Goal: Complete application form

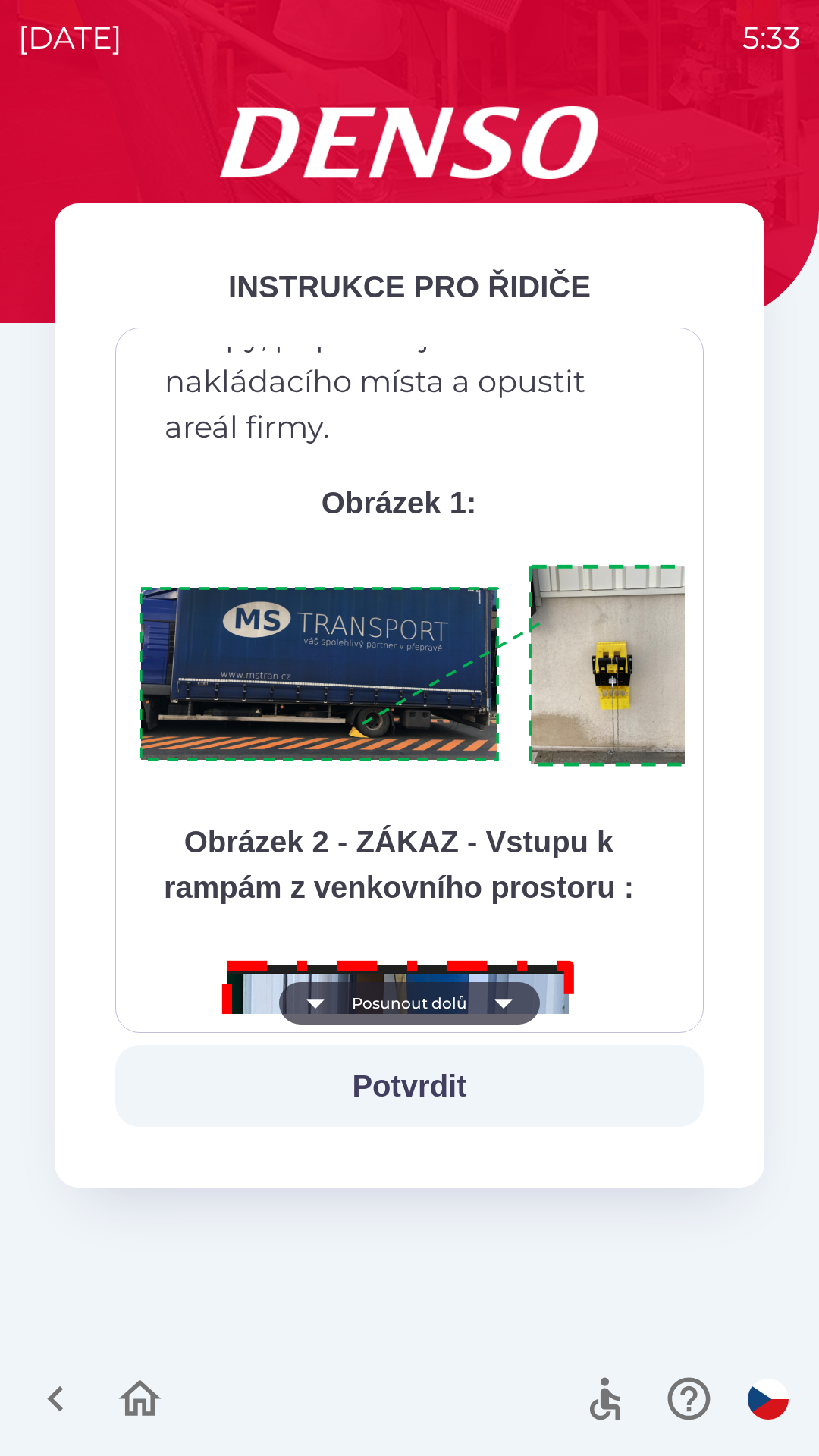
scroll to position [8522, 0]
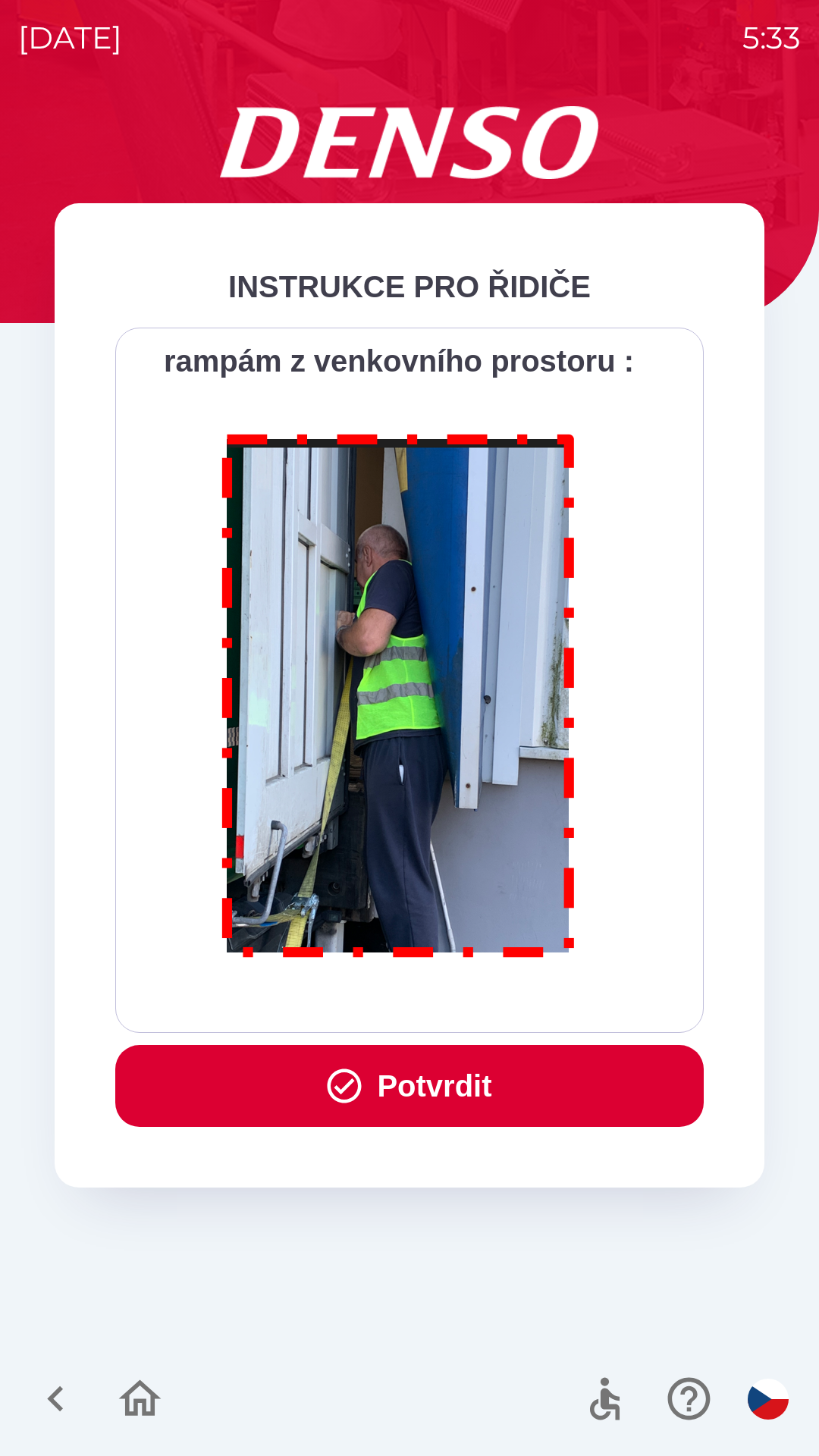
click at [425, 1075] on button "Potvrdit" at bounding box center [409, 1086] width 589 height 82
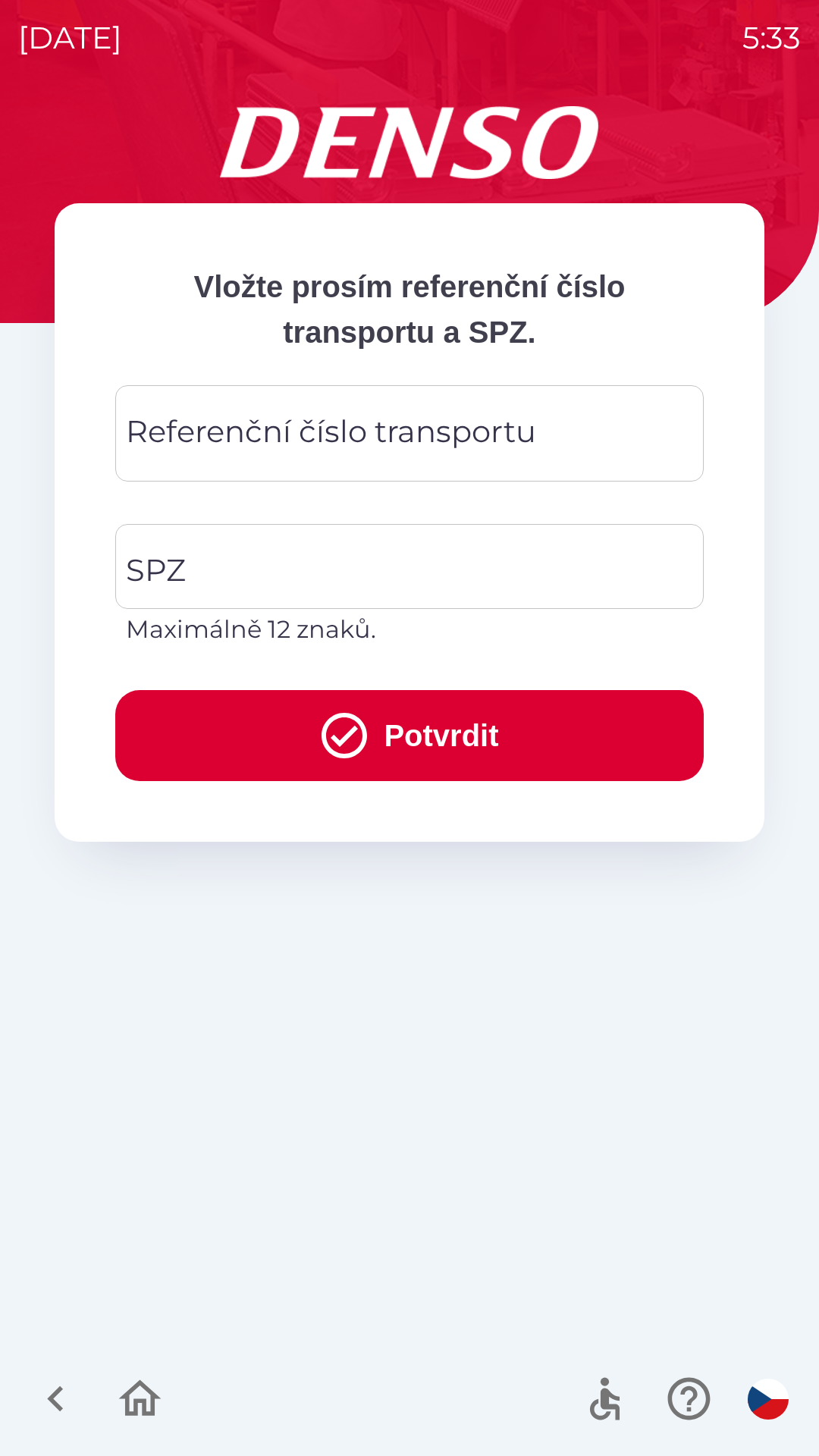
click at [210, 415] on div "Referenční číslo transportu Referenční číslo transportu" at bounding box center [409, 433] width 589 height 96
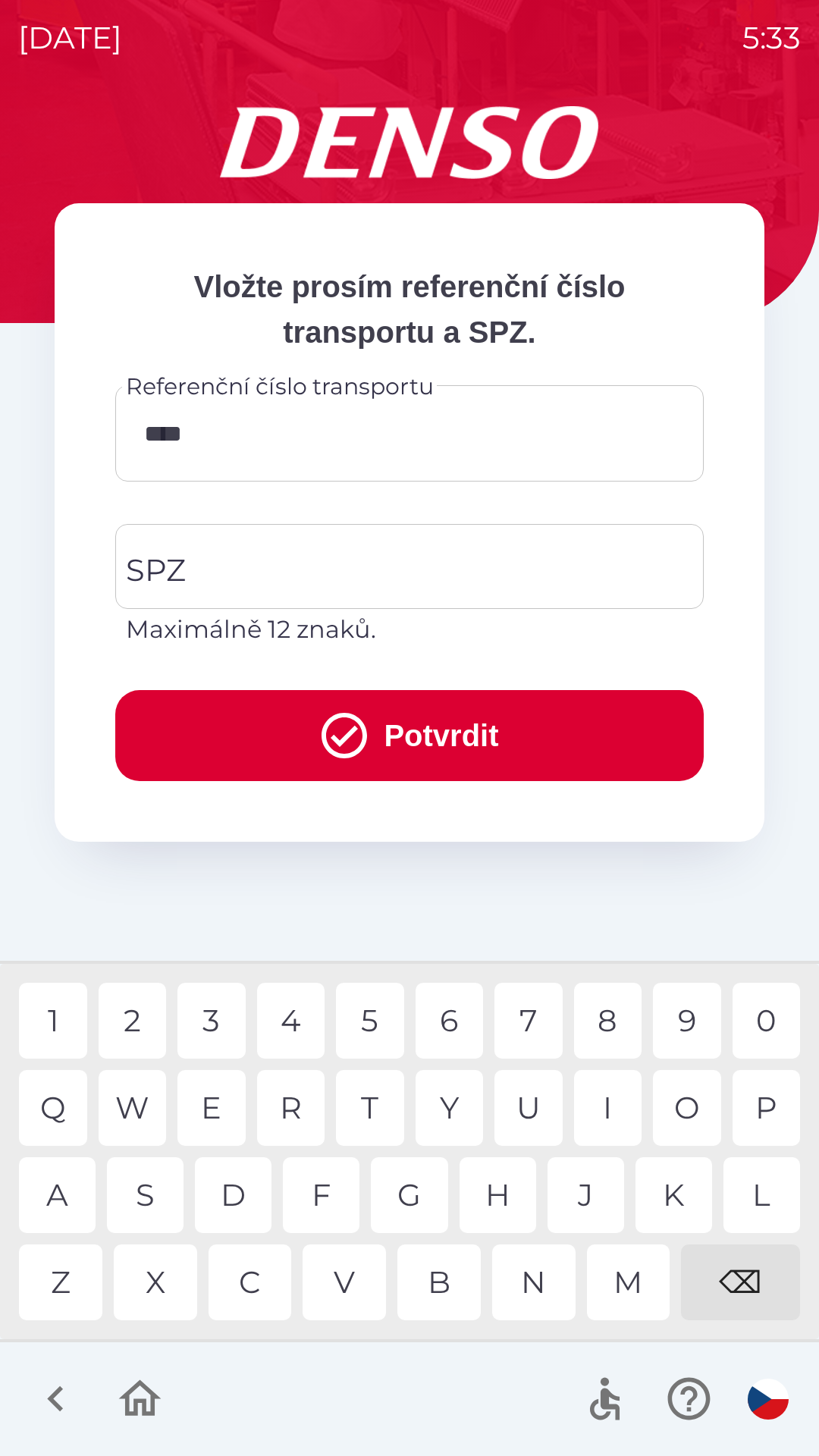
click at [299, 1023] on div "4" at bounding box center [291, 1020] width 68 height 76
type input "******"
click at [210, 554] on input "SPZ" at bounding box center [398, 566] width 552 height 71
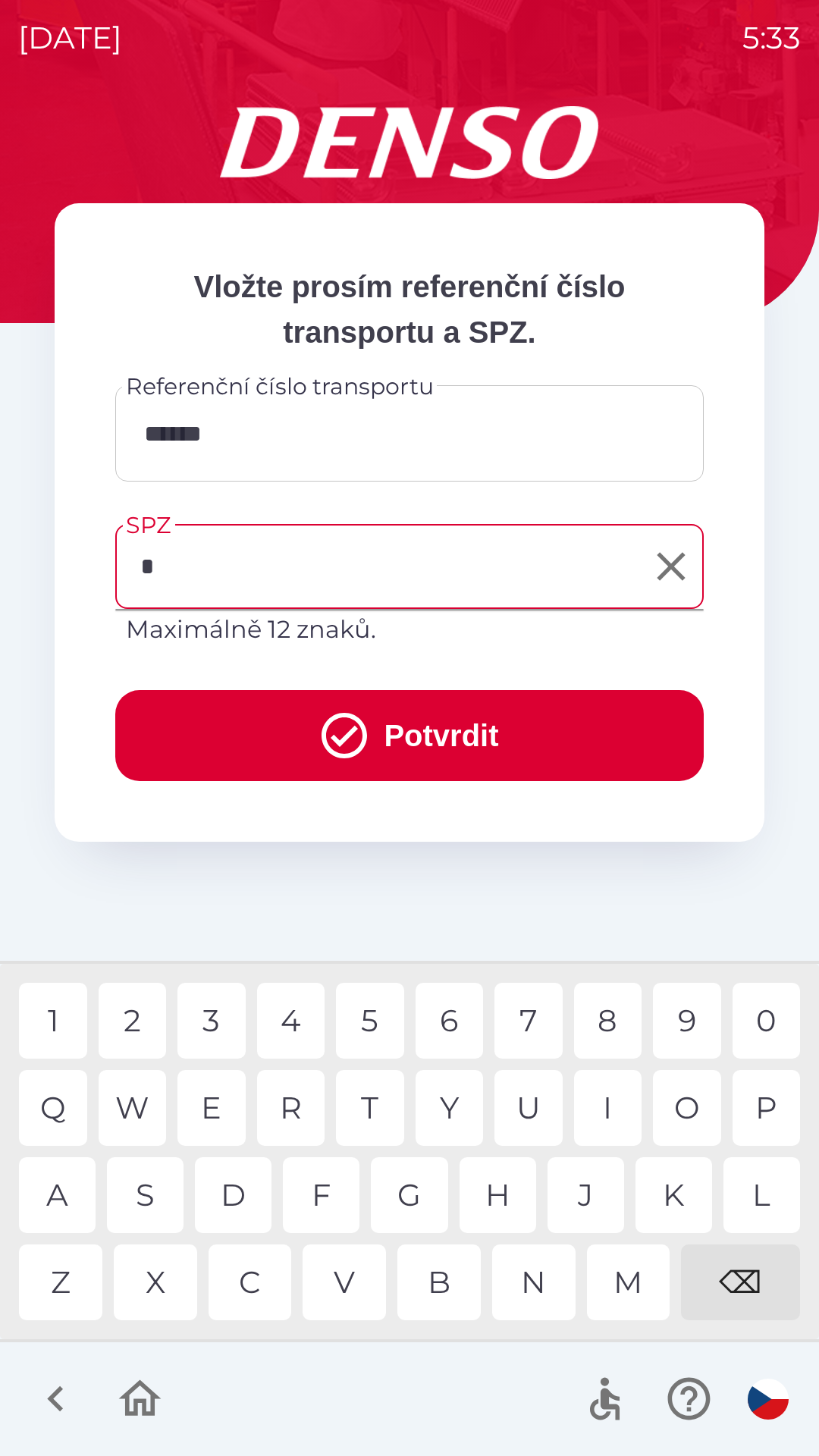
click at [280, 1024] on div "4" at bounding box center [291, 1020] width 68 height 76
click at [146, 1184] on div "S" at bounding box center [145, 1195] width 77 height 76
click at [219, 1010] on div "3" at bounding box center [211, 1020] width 68 height 76
click at [608, 1022] on div "8" at bounding box center [608, 1020] width 68 height 76
type input "*******"
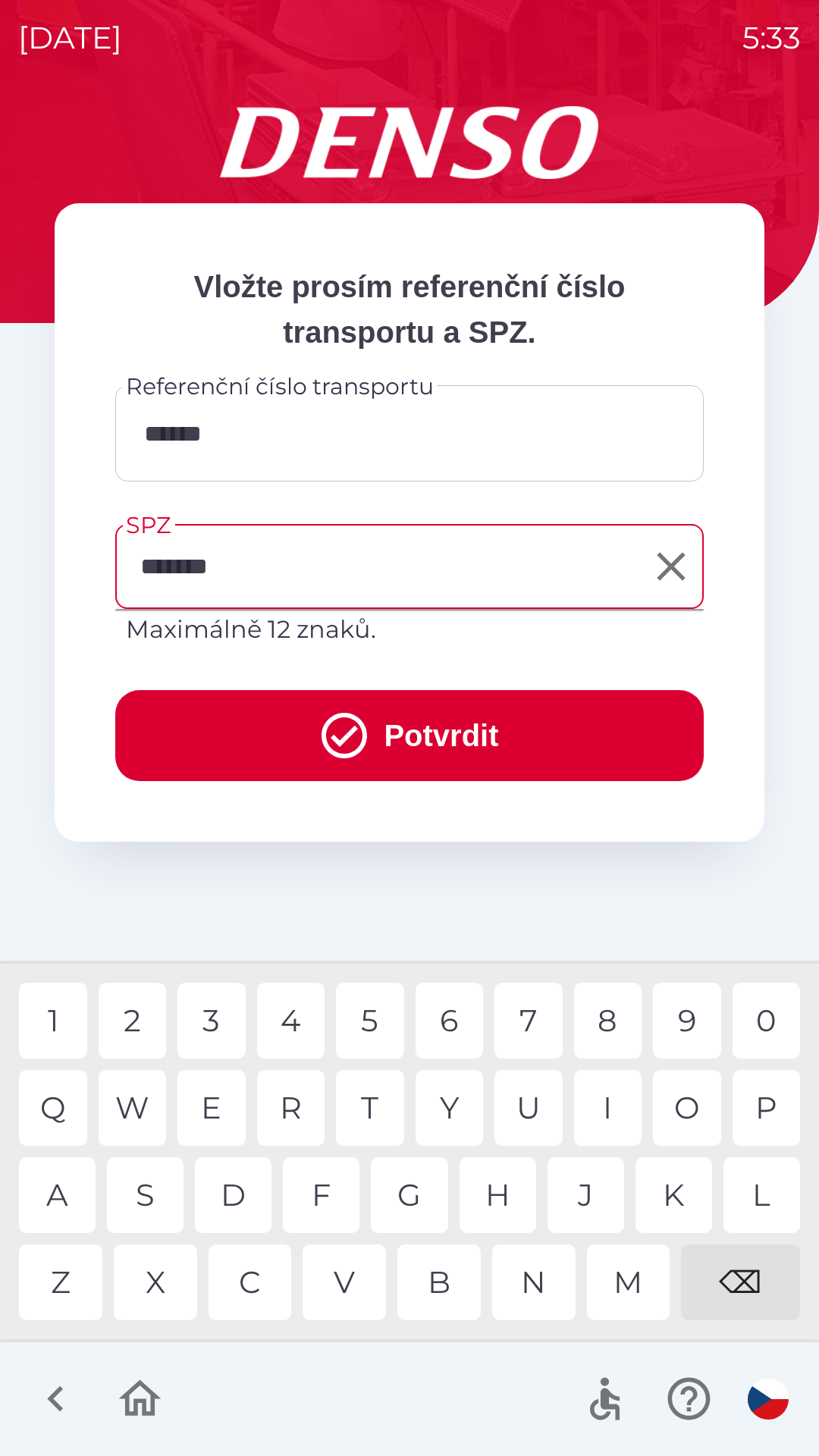
click at [220, 713] on button "Potvrdit" at bounding box center [409, 736] width 589 height 91
